Goal: Task Accomplishment & Management: Use online tool/utility

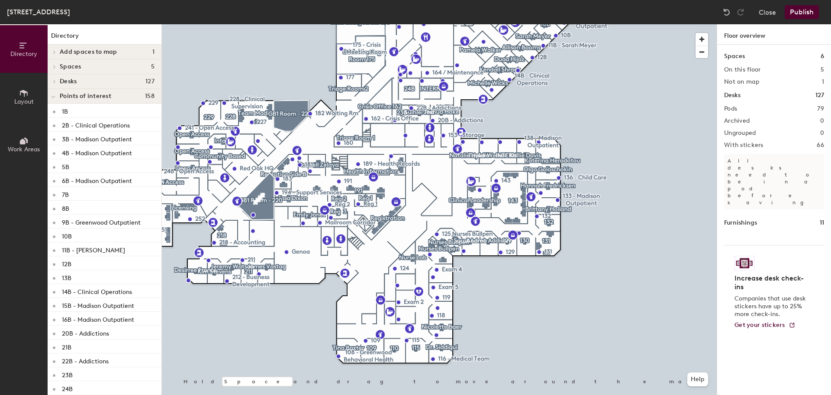
click at [612, 24] on div at bounding box center [439, 24] width 555 height 0
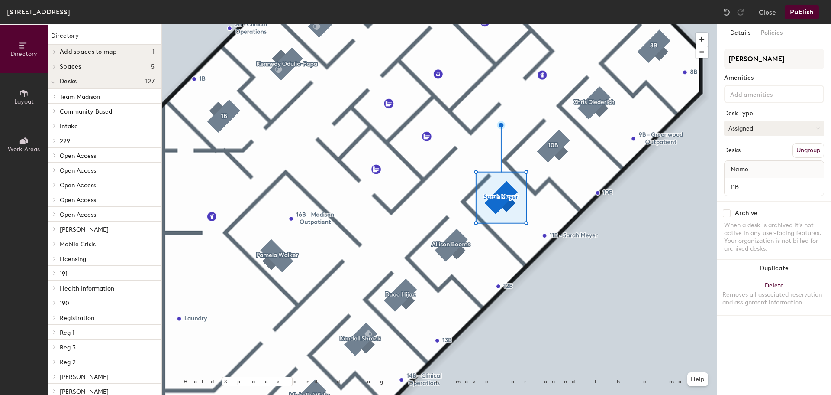
click at [750, 130] on button "Assigned" at bounding box center [774, 128] width 100 height 16
click at [748, 157] on div "Assigned" at bounding box center [768, 155] width 87 height 13
click at [745, 129] on button "Assigned" at bounding box center [774, 128] width 100 height 16
click at [755, 177] on div "Hoteled" at bounding box center [768, 181] width 87 height 13
click at [700, 68] on div "Directory Layout Work Areas Directory Add spaces to map 1 8320 1st floor - orig…" at bounding box center [415, 209] width 831 height 370
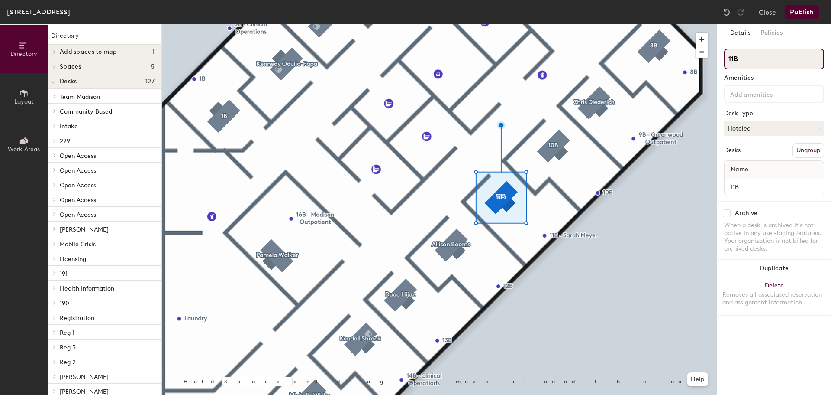
type input "11B"
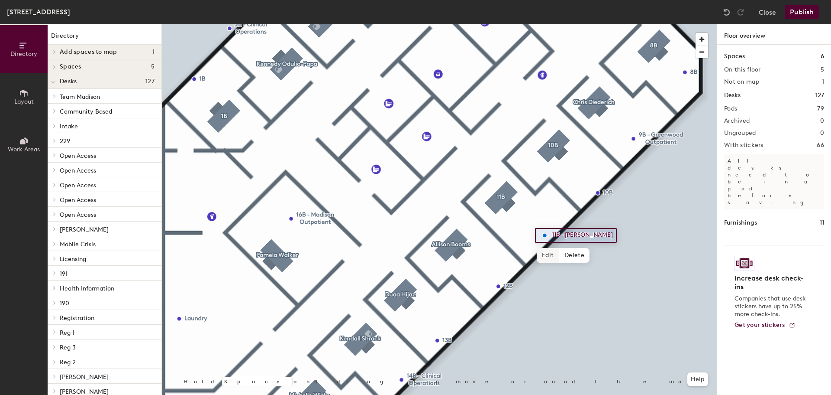
click at [542, 252] on span "Edit" at bounding box center [548, 255] width 23 height 15
click at [584, 234] on input "11B - Sarah Meyer" at bounding box center [583, 235] width 66 height 12
click at [568, 234] on input "11B - Sarah Meyer" at bounding box center [583, 235] width 66 height 12
type input "11B"
click at [547, 249] on span "Done" at bounding box center [560, 255] width 26 height 15
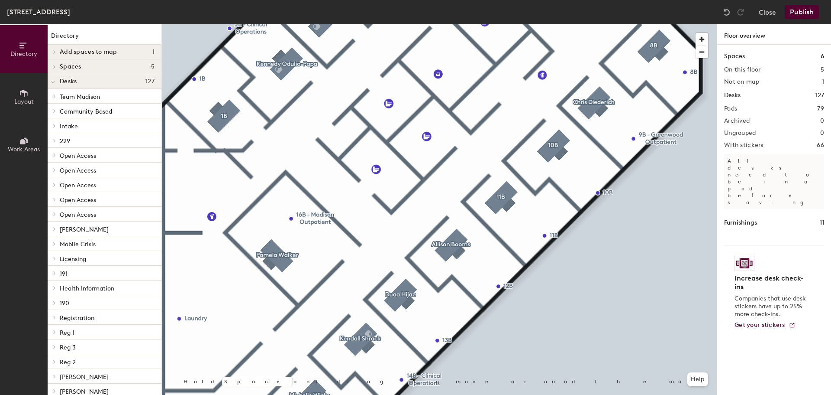
click at [806, 18] on button "Publish" at bounding box center [802, 12] width 34 height 14
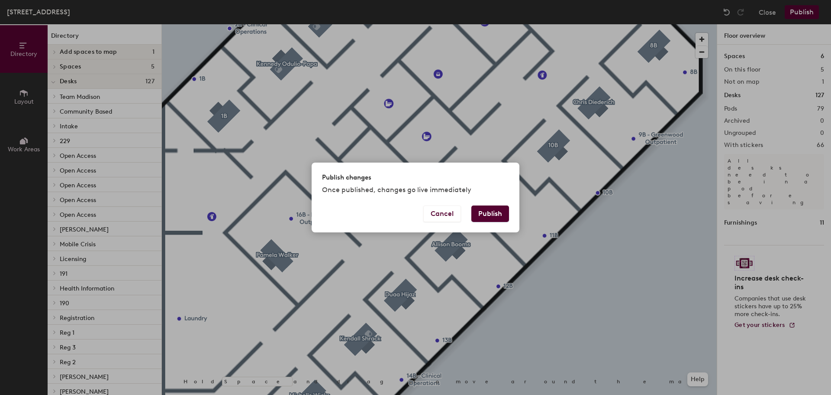
click at [496, 215] on button "Publish" at bounding box center [491, 213] width 38 height 16
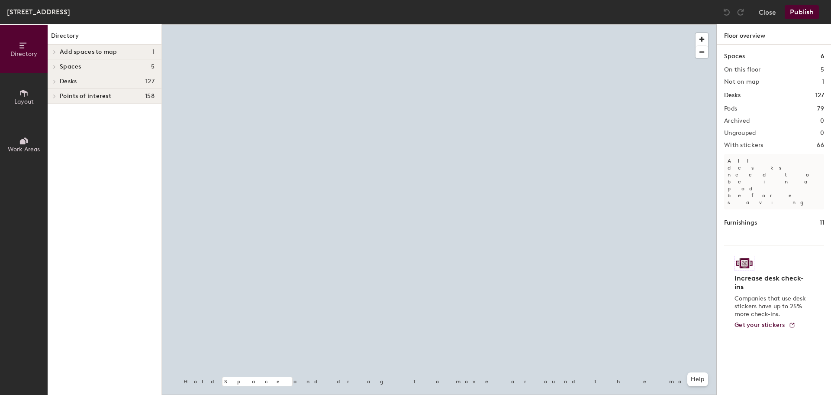
click at [628, 24] on div at bounding box center [439, 24] width 555 height 0
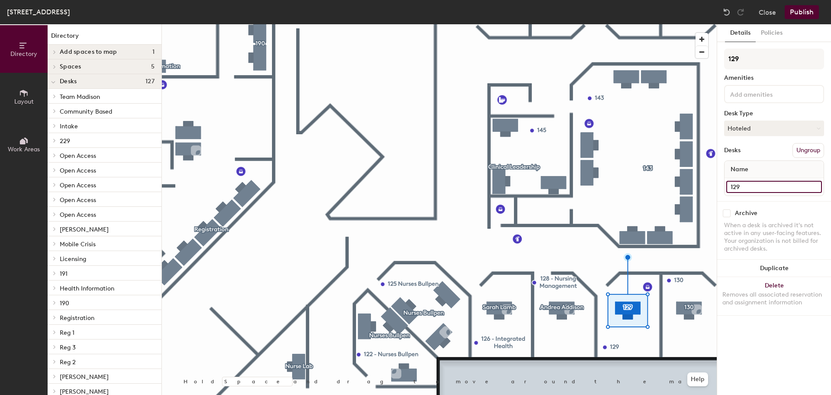
click at [751, 188] on input "129" at bounding box center [775, 187] width 96 height 12
click at [766, 70] on div "129 Amenities Desk Type Hoteled Desks Ungroup Name 129" at bounding box center [774, 125] width 100 height 152
click at [766, 68] on div "129 Amenities Desk Type Hoteled Desks Ungroup Name 129" at bounding box center [774, 125] width 100 height 152
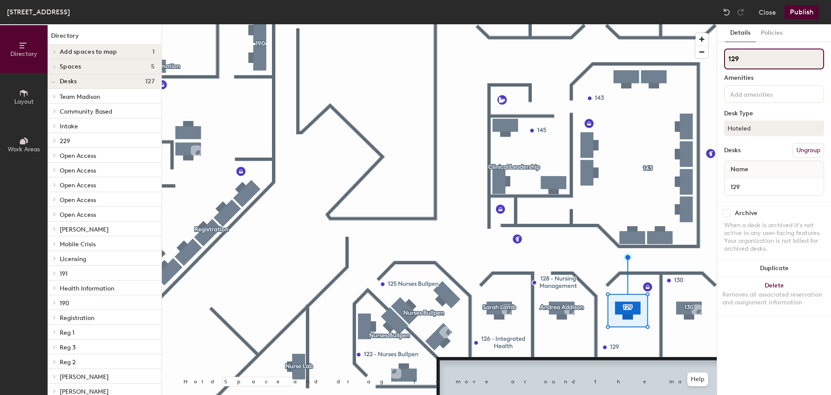
click at [766, 66] on input "129" at bounding box center [774, 59] width 100 height 21
type input "[PERSON_NAME]"
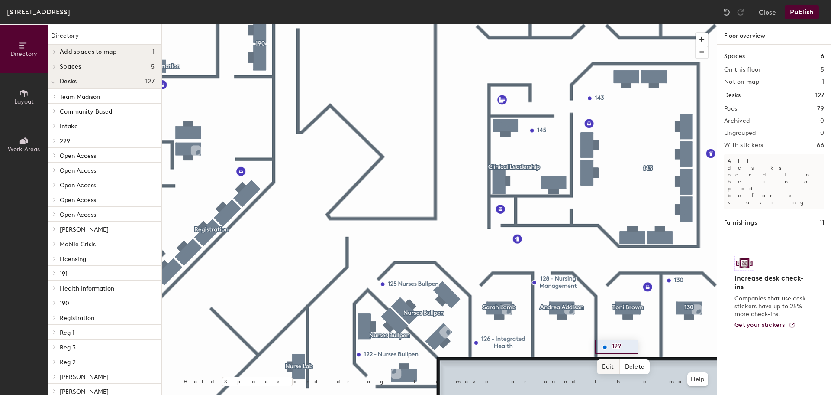
click at [612, 371] on span "Edit" at bounding box center [608, 366] width 23 height 15
click at [629, 348] on input "129" at bounding box center [624, 346] width 28 height 12
type input "129 - Integrated Health"
click at [791, 15] on button "Publish" at bounding box center [802, 12] width 34 height 14
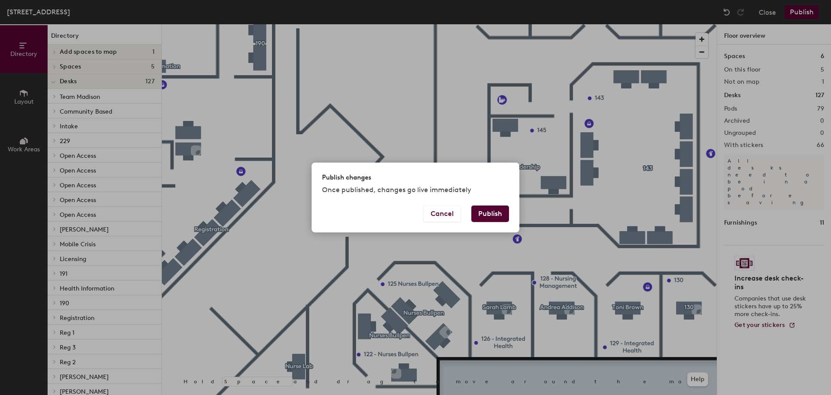
click at [488, 218] on button "Publish" at bounding box center [491, 213] width 38 height 16
